Goal: Information Seeking & Learning: Learn about a topic

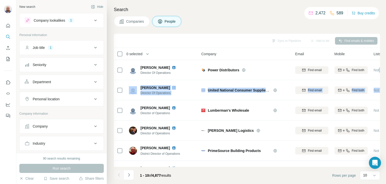
drag, startPoint x: 380, startPoint y: 76, endPoint x: 381, endPoint y: 88, distance: 11.8
click at [381, 88] on div "Search Companies People Sync to Pipedrive Add to list Find emails & mobiles 0 s…" at bounding box center [246, 92] width 279 height 184
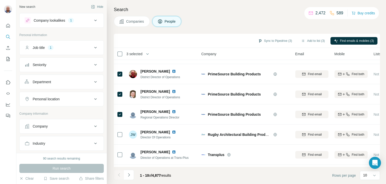
scroll to position [97, 0]
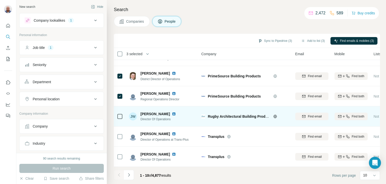
click at [274, 114] on icon at bounding box center [275, 116] width 4 height 4
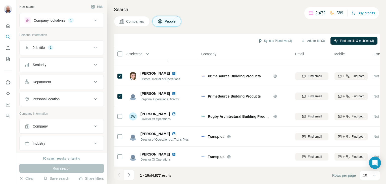
click at [134, 22] on span "Companies" at bounding box center [135, 21] width 18 height 5
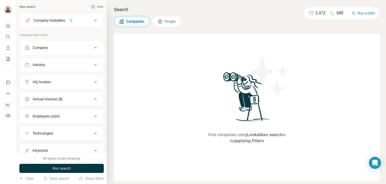
click at [57, 151] on div "Keywords" at bounding box center [59, 150] width 68 height 5
click at [45, 148] on div "Keywords" at bounding box center [40, 150] width 15 height 5
click at [93, 148] on icon at bounding box center [96, 150] width 6 height 6
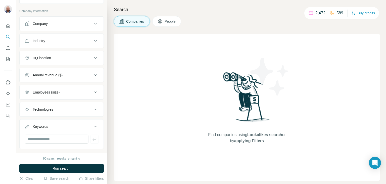
scroll to position [33, 0]
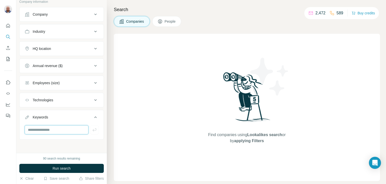
click at [39, 127] on input "text" at bounding box center [57, 129] width 64 height 9
type input "**********"
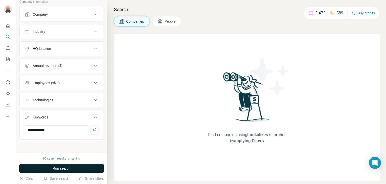
click at [62, 168] on span "Run search" at bounding box center [62, 168] width 18 height 5
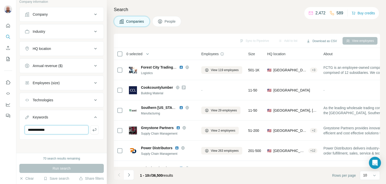
drag, startPoint x: 59, startPoint y: 128, endPoint x: 9, endPoint y: 120, distance: 50.7
click at [9, 120] on div "**********" at bounding box center [193, 92] width 386 height 184
click at [93, 48] on icon at bounding box center [96, 49] width 6 height 6
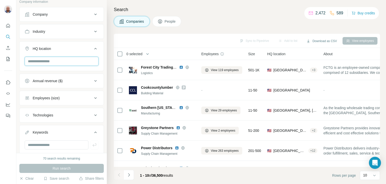
click at [41, 60] on input "text" at bounding box center [62, 61] width 74 height 9
click at [48, 59] on input "**********" at bounding box center [62, 61] width 74 height 9
drag, startPoint x: 49, startPoint y: 59, endPoint x: 64, endPoint y: 57, distance: 15.4
click at [64, 57] on input "**********" at bounding box center [62, 61] width 74 height 9
type input "**********"
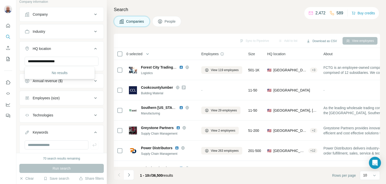
click at [66, 72] on div "No results" at bounding box center [60, 73] width 68 height 10
click at [73, 93] on button "Employees (size)" at bounding box center [62, 98] width 84 height 12
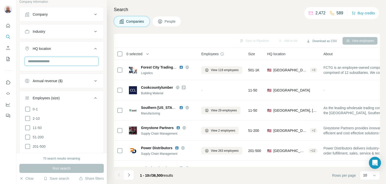
click at [40, 63] on input "text" at bounding box center [62, 61] width 74 height 9
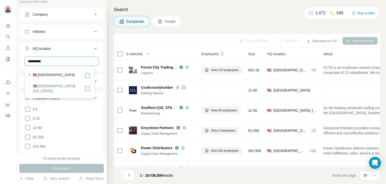
type input "**********"
click at [49, 74] on label "🇺🇸 [GEOGRAPHIC_DATA]" at bounding box center [54, 75] width 42 height 6
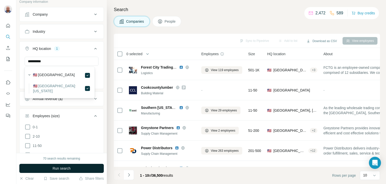
click at [62, 167] on span "Run search" at bounding box center [62, 168] width 18 height 5
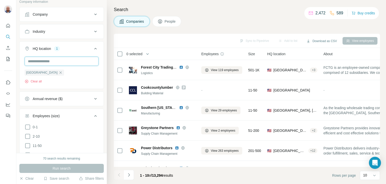
click at [42, 61] on input "text" at bounding box center [62, 61] width 74 height 9
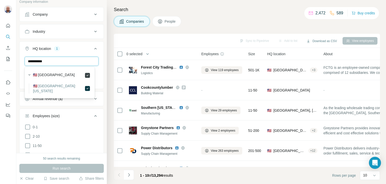
type input "**********"
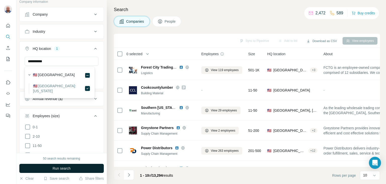
click at [64, 169] on span "Run search" at bounding box center [62, 168] width 18 height 5
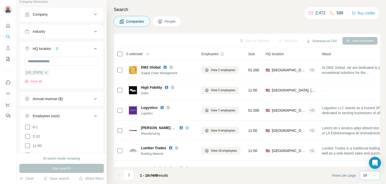
click at [374, 175] on icon at bounding box center [375, 176] width 3 height 2
click at [367, 137] on p "60" at bounding box center [367, 136] width 4 height 5
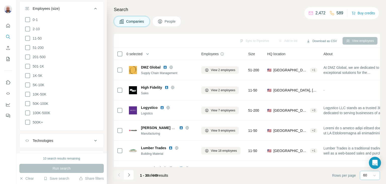
scroll to position [180, 0]
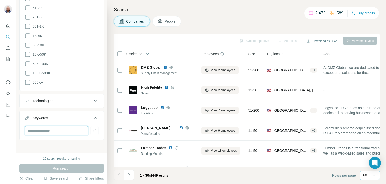
click at [33, 128] on input "text" at bounding box center [57, 130] width 64 height 9
type input "**********"
click at [73, 142] on div "**********" at bounding box center [61, 76] width 91 height 153
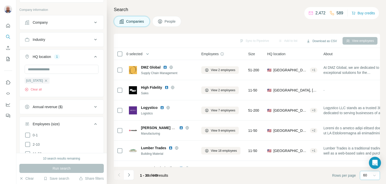
scroll to position [25, 0]
click at [93, 37] on icon at bounding box center [96, 39] width 6 height 6
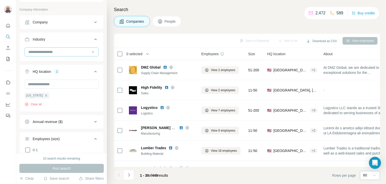
click at [55, 51] on input at bounding box center [59, 52] width 62 height 6
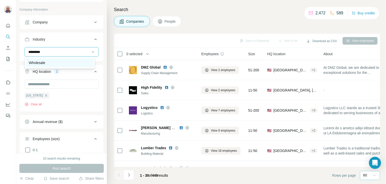
type input "*********"
click at [48, 62] on div "Wholesale" at bounding box center [60, 62] width 62 height 5
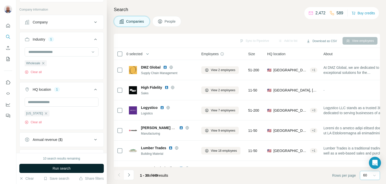
click at [59, 166] on span "Run search" at bounding box center [62, 168] width 18 height 5
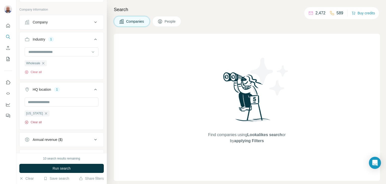
click at [39, 121] on button "Clear all" at bounding box center [33, 122] width 17 height 5
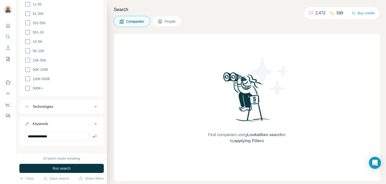
scroll to position [195, 0]
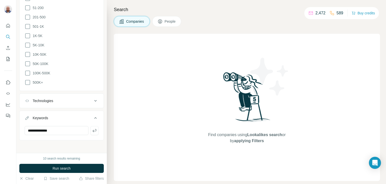
click at [93, 99] on icon at bounding box center [96, 101] width 6 height 6
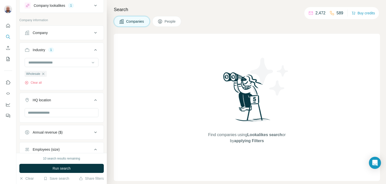
scroll to position [0, 0]
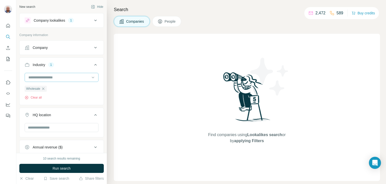
click at [69, 74] on input at bounding box center [59, 77] width 62 height 6
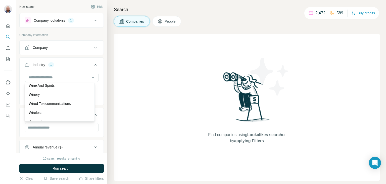
scroll to position [5590, 0]
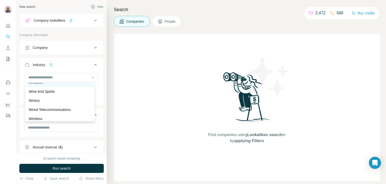
click at [65, 85] on div "Windows" at bounding box center [60, 82] width 62 height 5
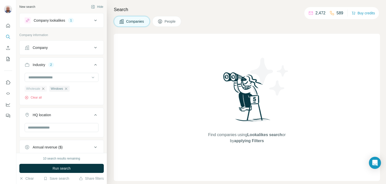
click at [43, 89] on icon "button" at bounding box center [43, 89] width 4 height 4
click at [58, 166] on span "Run search" at bounding box center [62, 168] width 18 height 5
click at [169, 21] on span "People" at bounding box center [171, 21] width 12 height 5
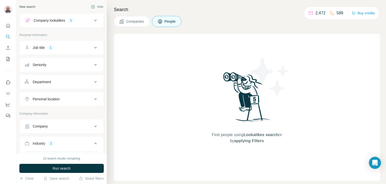
click at [93, 20] on icon at bounding box center [96, 20] width 6 height 6
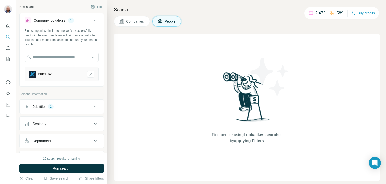
click at [94, 20] on icon at bounding box center [95, 21] width 3 height 2
